Goal: Information Seeking & Learning: Find specific page/section

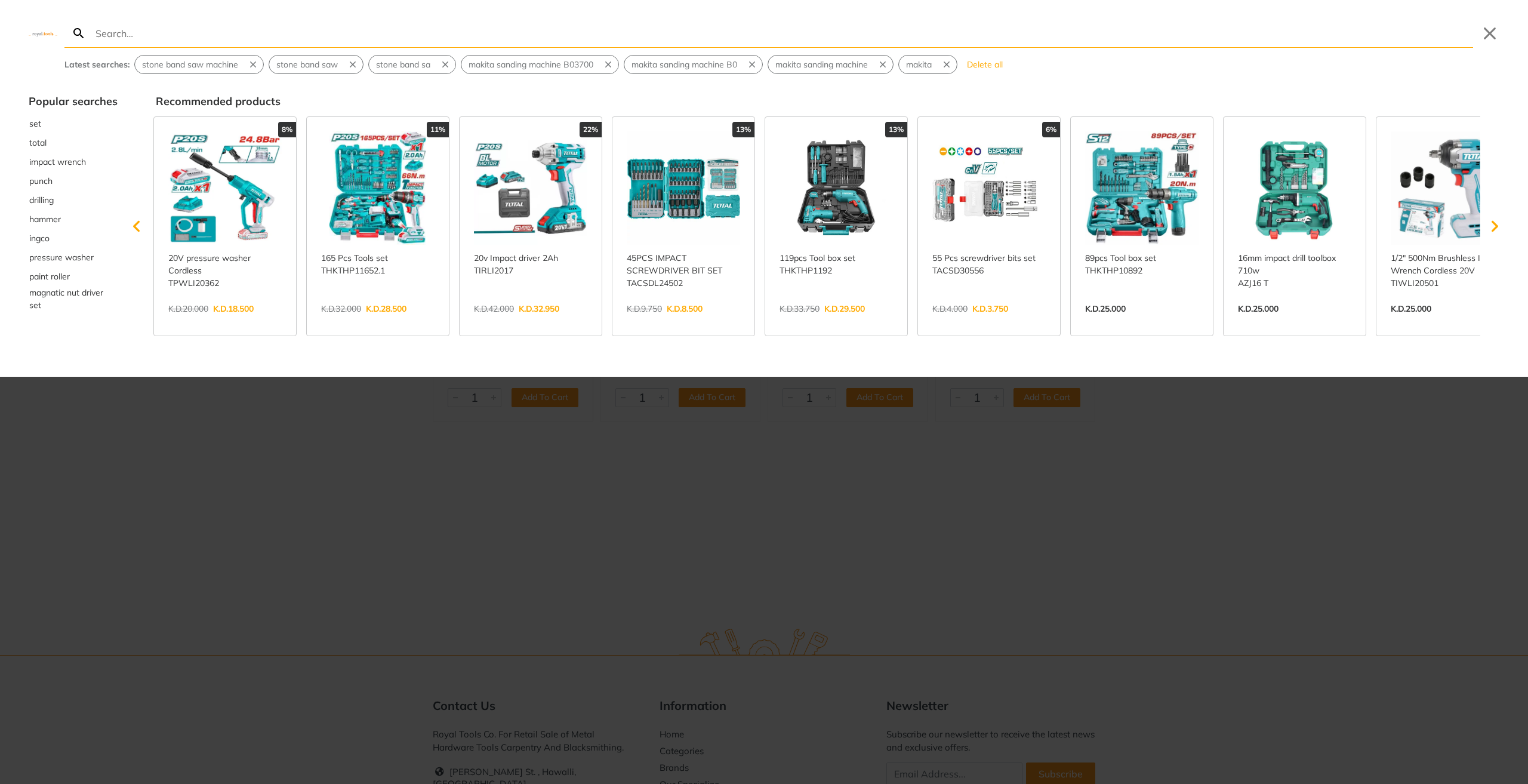
click at [177, 432] on div at bounding box center [764, 392] width 1528 height 784
type input "w"
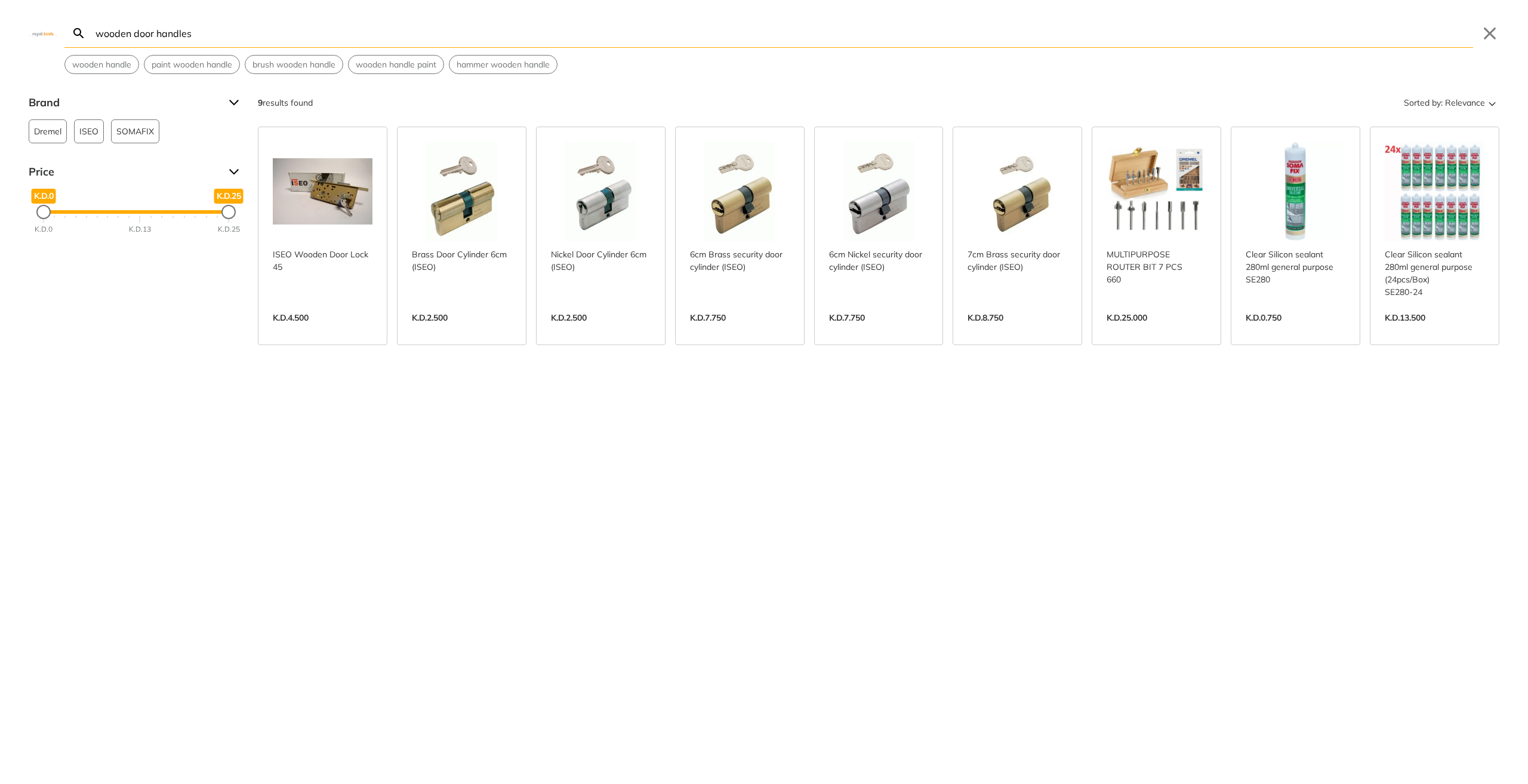
type input "wooden door handles"
